Goal: Use online tool/utility: Utilize a website feature to perform a specific function

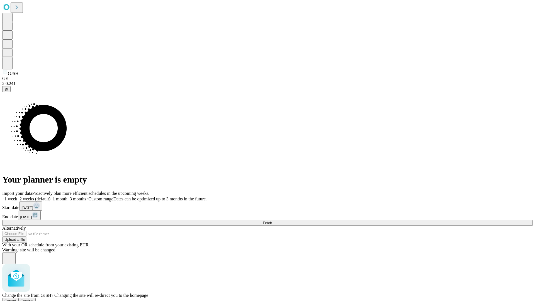
click at [34, 299] on span "Confirm" at bounding box center [27, 301] width 13 height 4
click at [50, 196] on label "2 weeks (default)" at bounding box center [33, 198] width 33 height 5
click at [272, 221] on span "Fetch" at bounding box center [267, 223] width 9 height 4
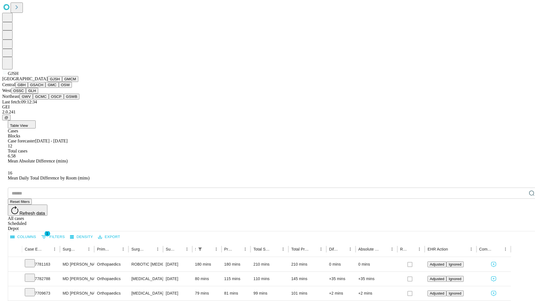
click at [62, 82] on button "GMCM" at bounding box center [70, 79] width 16 height 6
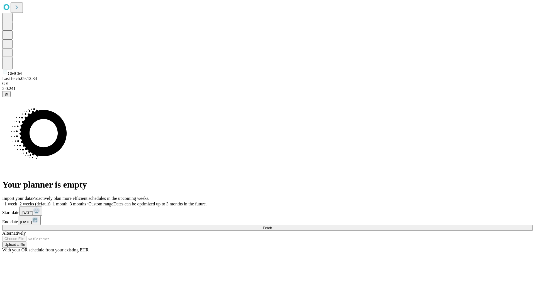
click at [50, 201] on label "2 weeks (default)" at bounding box center [33, 203] width 33 height 5
click at [272, 226] on span "Fetch" at bounding box center [267, 228] width 9 height 4
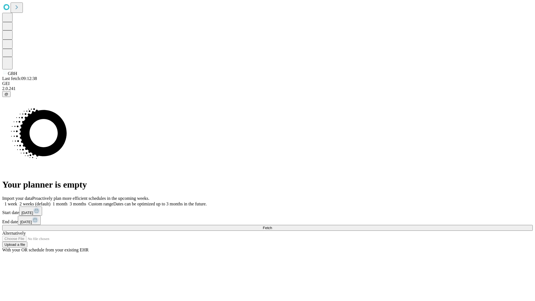
click at [50, 201] on label "2 weeks (default)" at bounding box center [33, 203] width 33 height 5
click at [272, 226] on span "Fetch" at bounding box center [267, 228] width 9 height 4
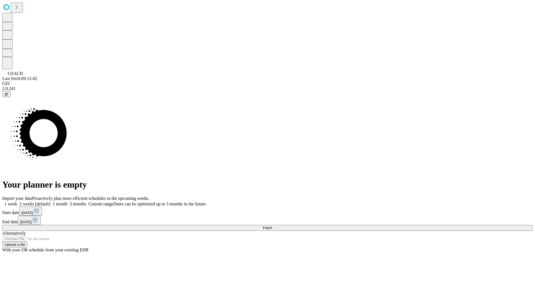
click at [50, 201] on label "2 weeks (default)" at bounding box center [33, 203] width 33 height 5
click at [272, 226] on span "Fetch" at bounding box center [267, 228] width 9 height 4
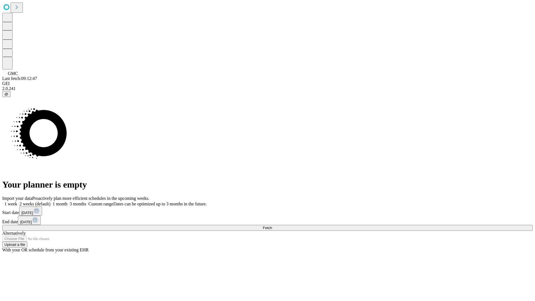
click at [50, 201] on label "2 weeks (default)" at bounding box center [33, 203] width 33 height 5
click at [272, 226] on span "Fetch" at bounding box center [267, 228] width 9 height 4
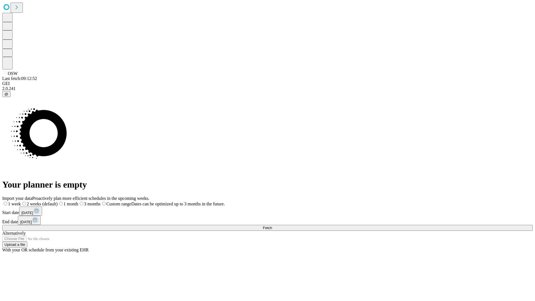
click at [272, 226] on span "Fetch" at bounding box center [267, 228] width 9 height 4
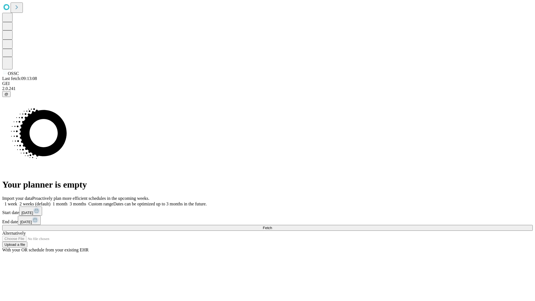
click at [50, 201] on label "2 weeks (default)" at bounding box center [33, 203] width 33 height 5
click at [272, 226] on span "Fetch" at bounding box center [267, 228] width 9 height 4
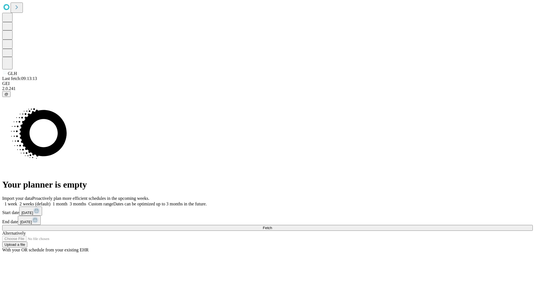
click at [50, 201] on label "2 weeks (default)" at bounding box center [33, 203] width 33 height 5
click at [272, 226] on span "Fetch" at bounding box center [267, 228] width 9 height 4
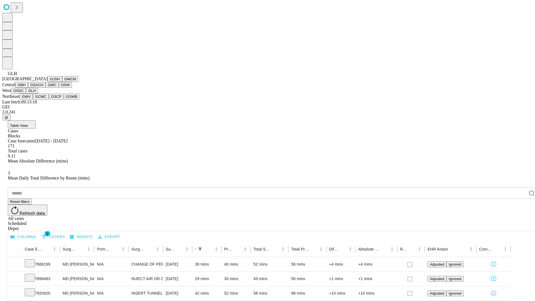
click at [33, 99] on button "GWV" at bounding box center [26, 97] width 13 height 6
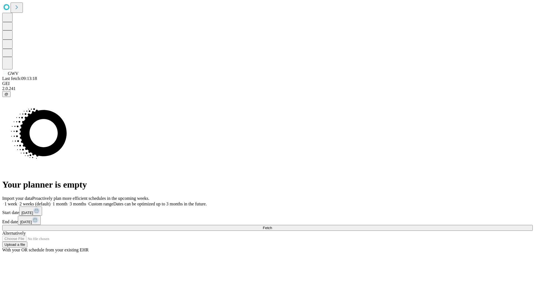
click at [50, 201] on label "2 weeks (default)" at bounding box center [33, 203] width 33 height 5
click at [272, 226] on span "Fetch" at bounding box center [267, 228] width 9 height 4
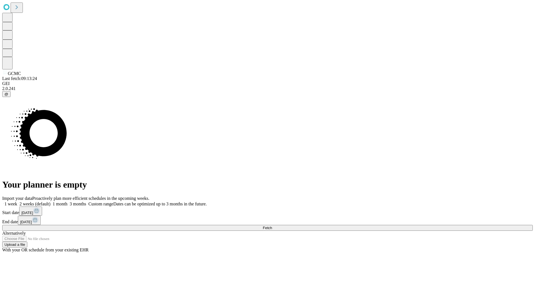
click at [50, 201] on label "2 weeks (default)" at bounding box center [33, 203] width 33 height 5
click at [272, 226] on span "Fetch" at bounding box center [267, 228] width 9 height 4
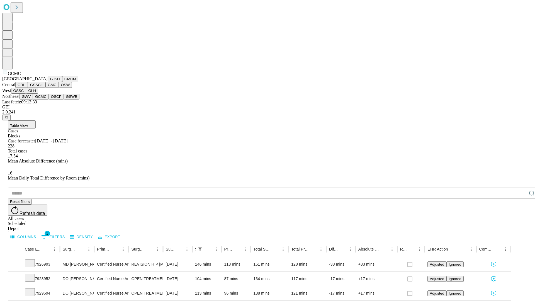
click at [49, 99] on button "OSCP" at bounding box center [56, 97] width 15 height 6
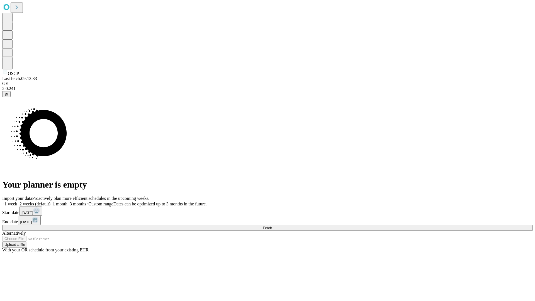
click at [50, 201] on label "2 weeks (default)" at bounding box center [33, 203] width 33 height 5
click at [272, 226] on span "Fetch" at bounding box center [267, 228] width 9 height 4
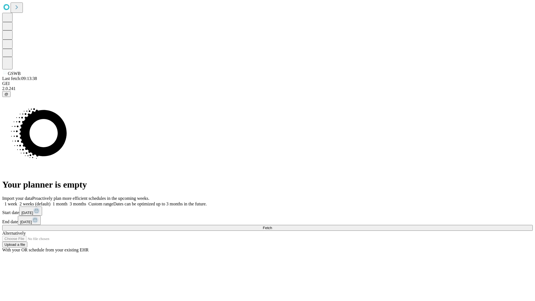
click at [50, 201] on label "2 weeks (default)" at bounding box center [33, 203] width 33 height 5
click at [272, 226] on span "Fetch" at bounding box center [267, 228] width 9 height 4
